Goal: Information Seeking & Learning: Learn about a topic

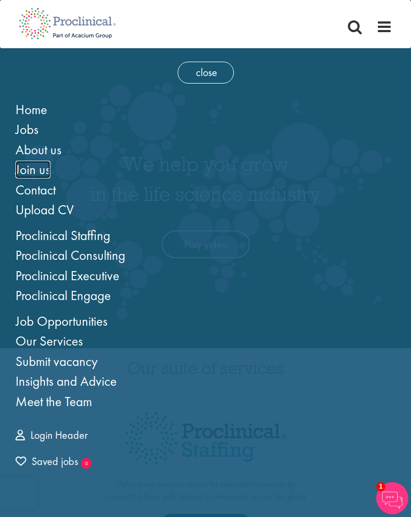
click at [42, 163] on span "Join us" at bounding box center [33, 170] width 35 height 18
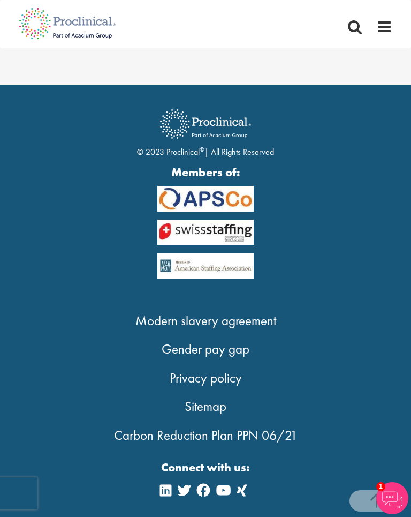
scroll to position [2123, 0]
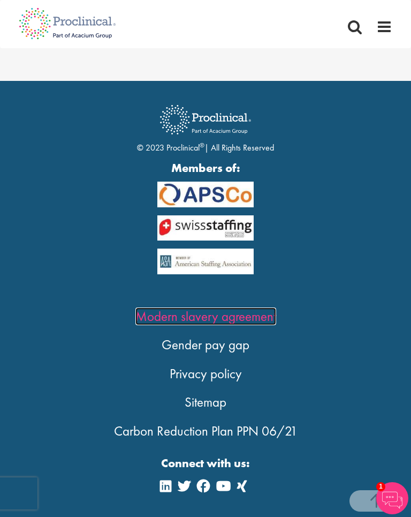
click at [189, 315] on link "Modern slavery agreement" at bounding box center [205, 316] width 141 height 18
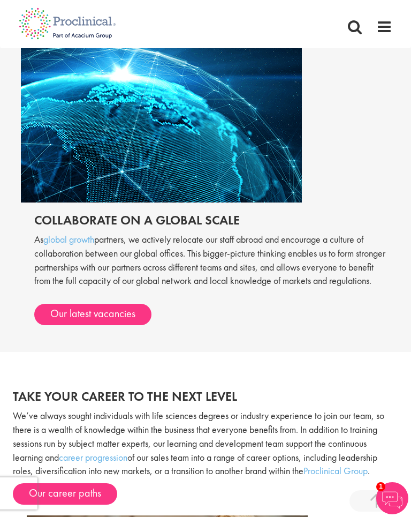
scroll to position [1150, 0]
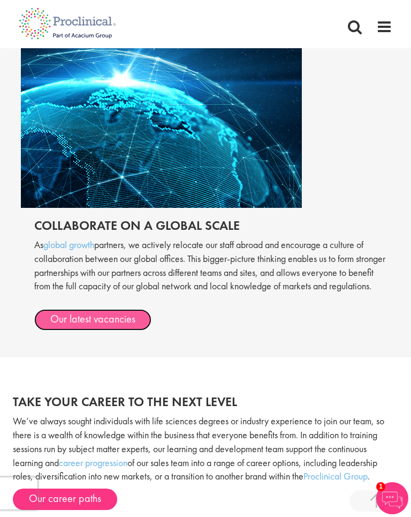
click at [129, 330] on link "Our latest vacancies" at bounding box center [92, 319] width 117 height 21
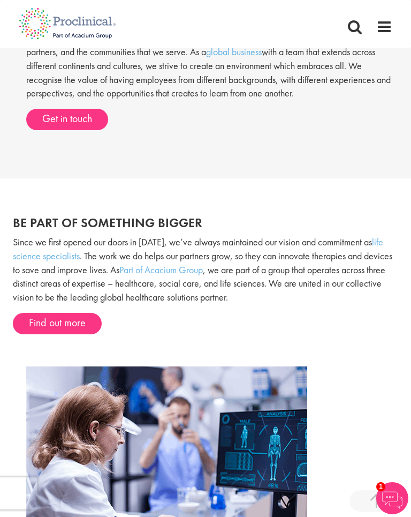
scroll to position [576, 0]
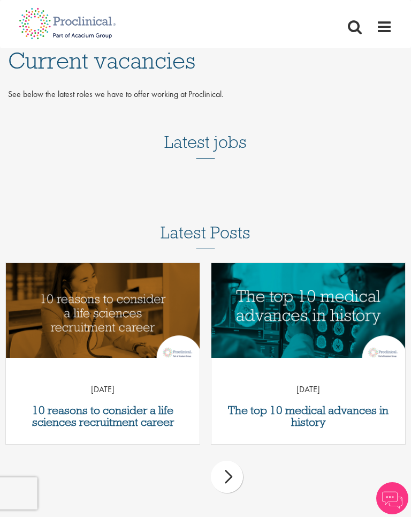
click at [188, 146] on h3 "Latest jobs" at bounding box center [205, 132] width 82 height 52
click at [211, 153] on h3 "Latest jobs" at bounding box center [205, 132] width 82 height 52
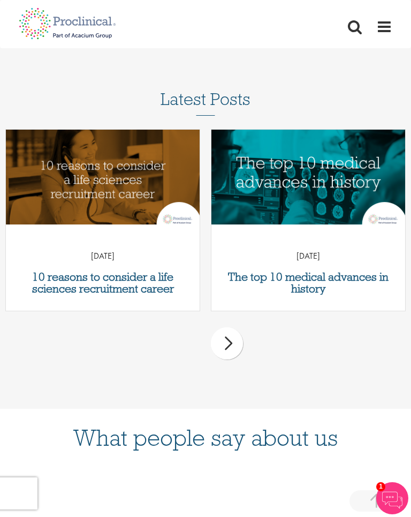
scroll to position [1, 0]
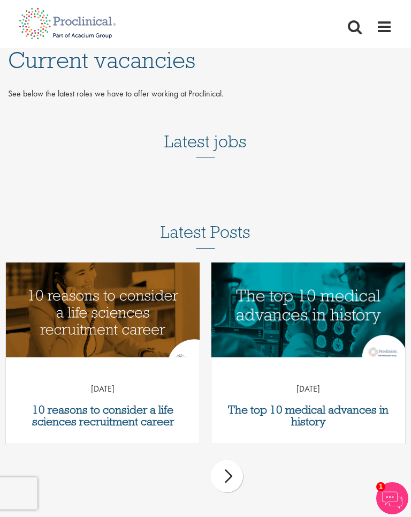
click at [118, 319] on img "Link to a post" at bounding box center [103, 312] width 232 height 121
